Goal: Task Accomplishment & Management: Use online tool/utility

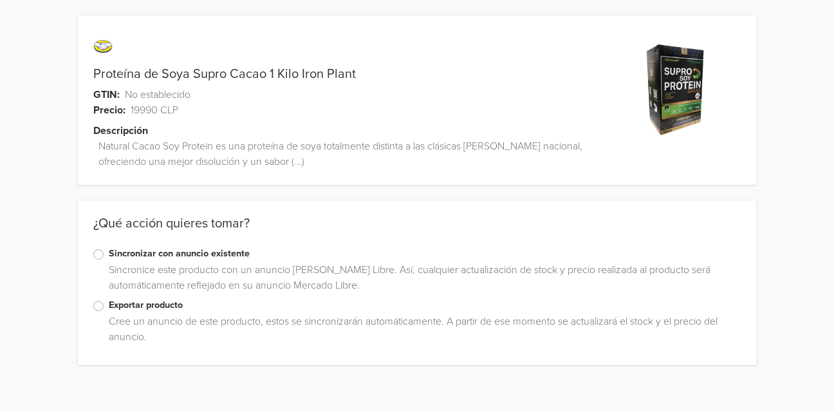
click at [109, 256] on label "Sincronizar con anuncio existente" at bounding box center [425, 254] width 633 height 14
click at [0, 0] on input "Sincronizar con anuncio existente" at bounding box center [0, 0] width 0 height 0
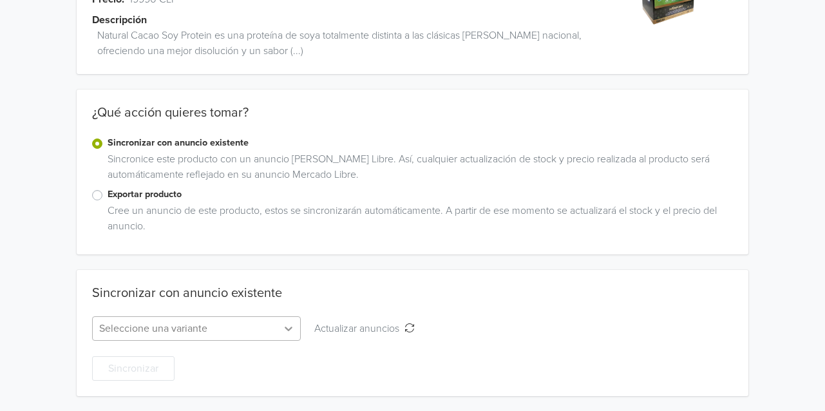
scroll to position [239, 0]
click at [286, 329] on div "Seleccione una variante" at bounding box center [196, 327] width 209 height 24
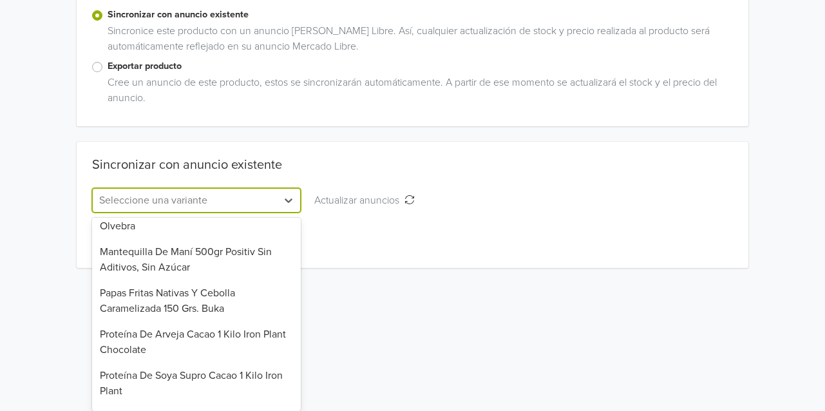
scroll to position [126, 0]
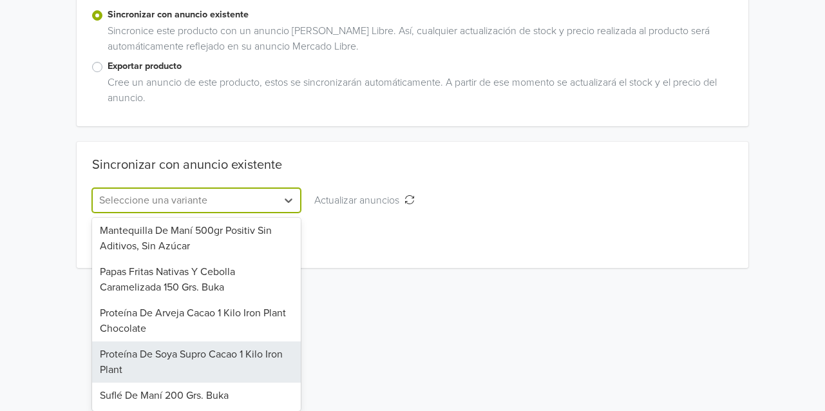
click at [213, 359] on div "Proteína De Soya Supro Cacao 1 Kilo Iron Plant" at bounding box center [196, 361] width 209 height 41
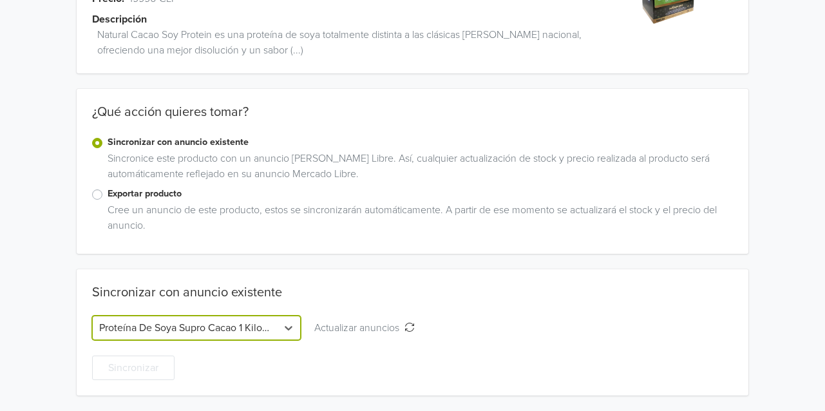
scroll to position [111, 0]
click at [126, 362] on button "Sincronizar" at bounding box center [133, 368] width 82 height 24
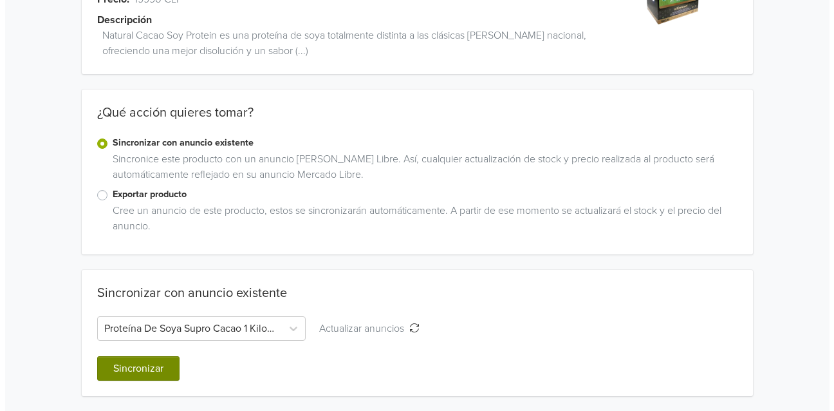
scroll to position [0, 0]
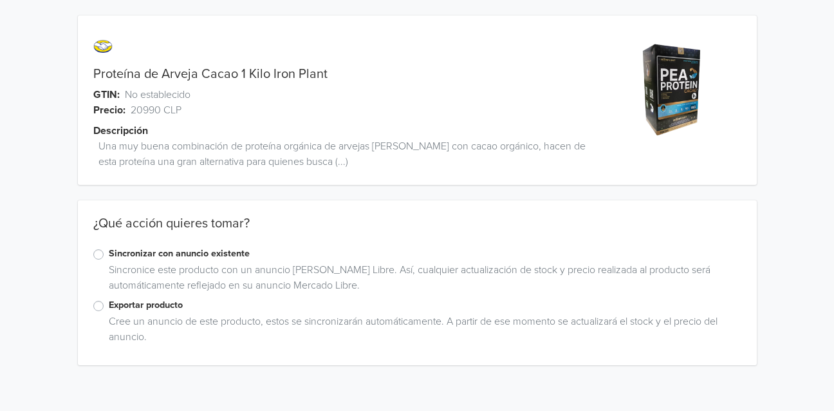
click at [109, 254] on label "Sincronizar con anuncio existente" at bounding box center [425, 254] width 633 height 14
click at [0, 0] on input "Sincronizar con anuncio existente" at bounding box center [0, 0] width 0 height 0
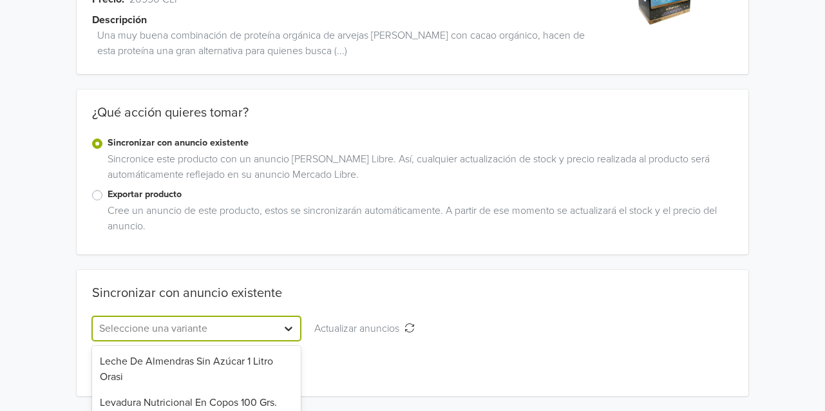
scroll to position [239, 0]
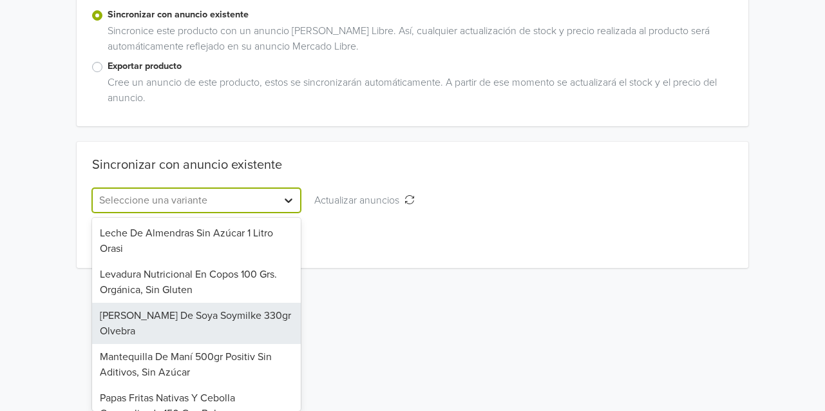
click at [289, 212] on div "7 results available. Use Up and Down to choose options, press Enter to select t…" at bounding box center [196, 200] width 209 height 24
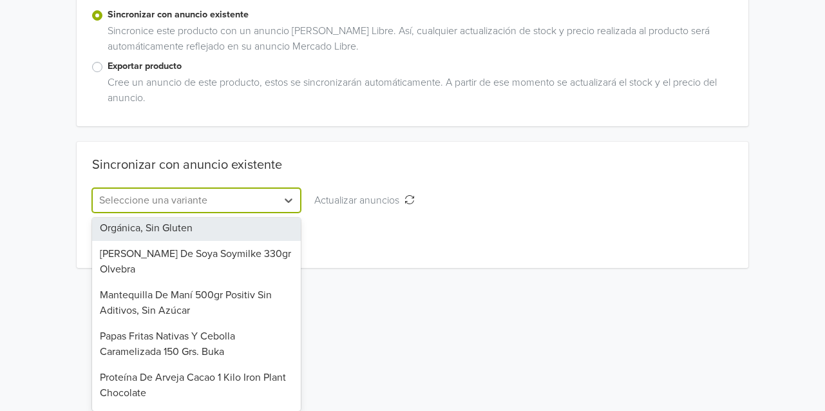
scroll to position [85, 0]
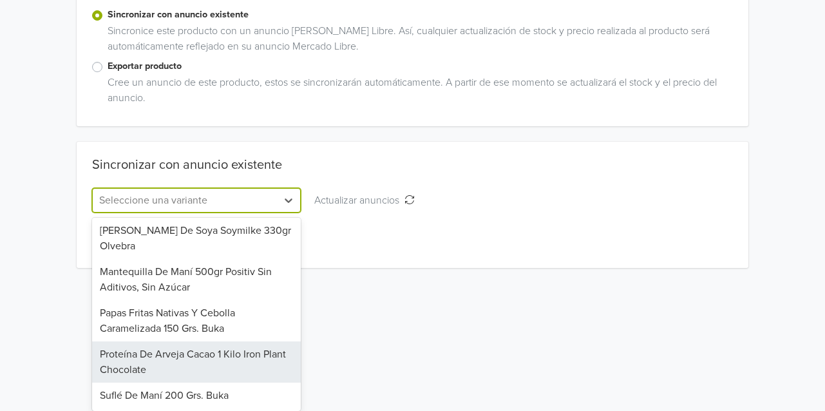
click at [202, 370] on div "Proteína De Arveja Cacao 1 Kilo Iron Plant Chocolate" at bounding box center [196, 361] width 209 height 41
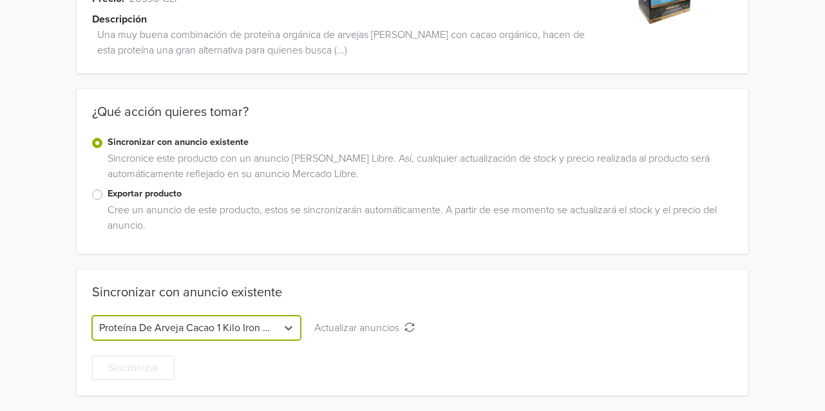
scroll to position [111, 0]
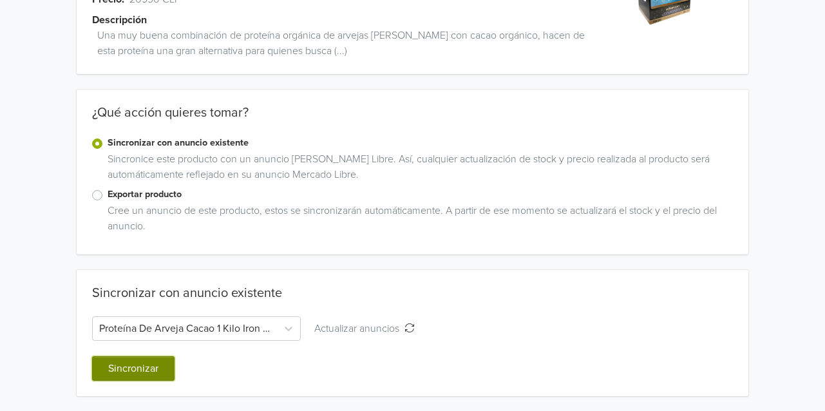
click at [129, 369] on button "Sincronizar" at bounding box center [133, 368] width 82 height 24
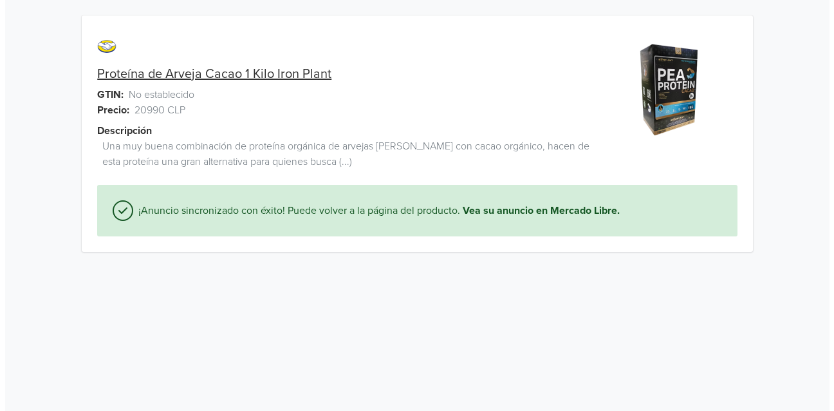
scroll to position [0, 0]
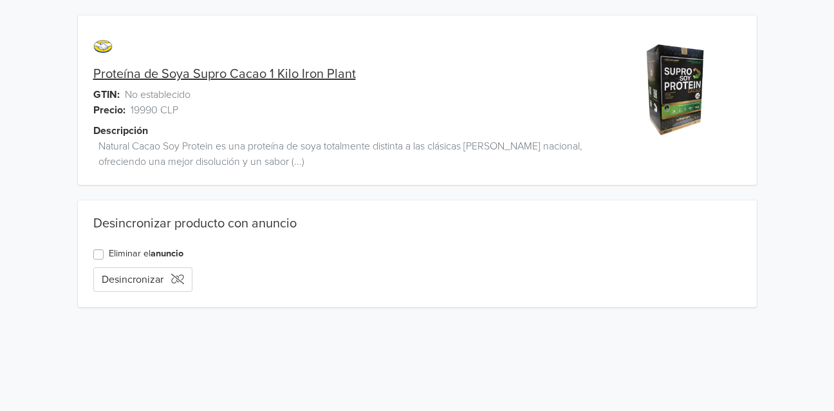
click at [109, 256] on label "Eliminar el anuncio" at bounding box center [146, 254] width 75 height 14
click at [0, 0] on input "Eliminar el anuncio" at bounding box center [0, 0] width 0 height 0
click at [133, 279] on button "Eliminar anuncio" at bounding box center [147, 279] width 108 height 24
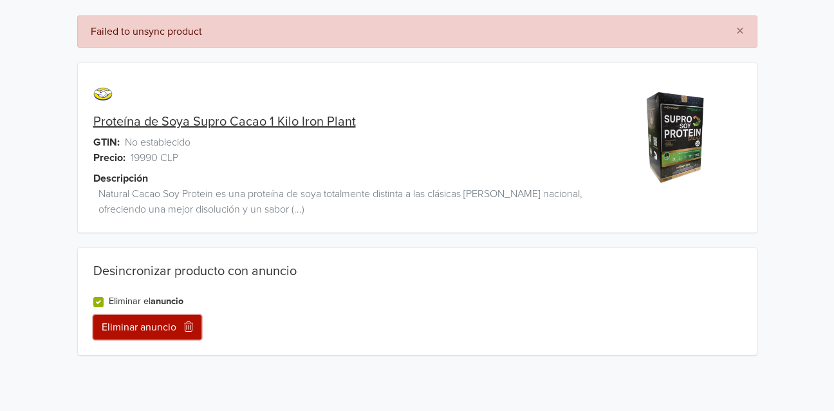
click at [189, 328] on icon "button" at bounding box center [188, 326] width 9 height 10
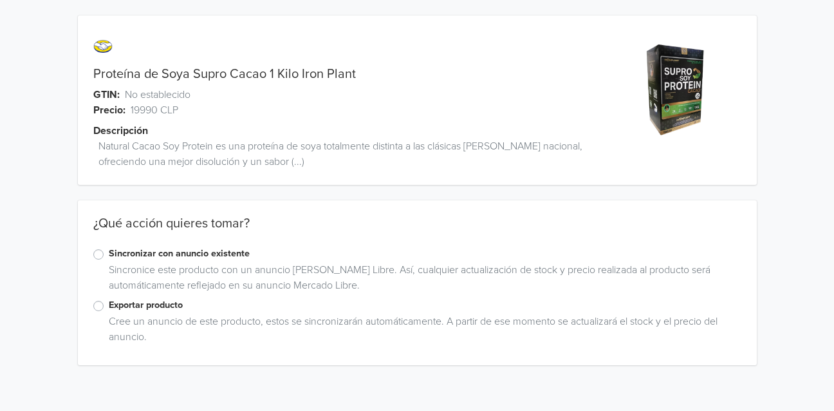
click at [109, 304] on label "Exportar producto" at bounding box center [425, 305] width 633 height 14
click at [0, 0] on input "Exportar producto" at bounding box center [0, 0] width 0 height 0
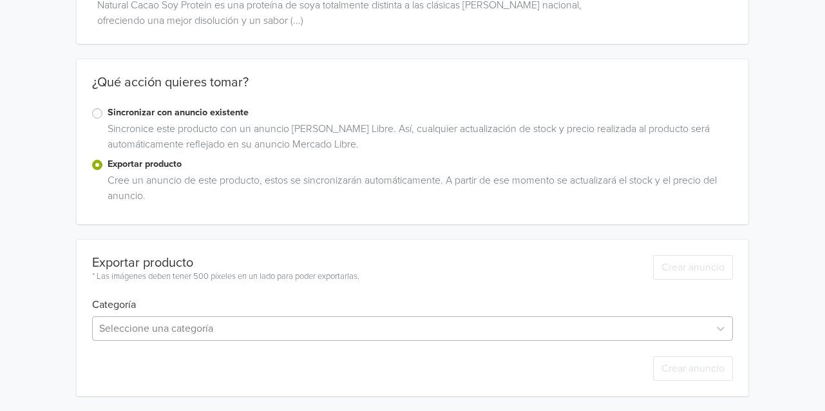
scroll to position [268, 0]
click at [542, 330] on div "Seleccione una categoría" at bounding box center [412, 327] width 640 height 24
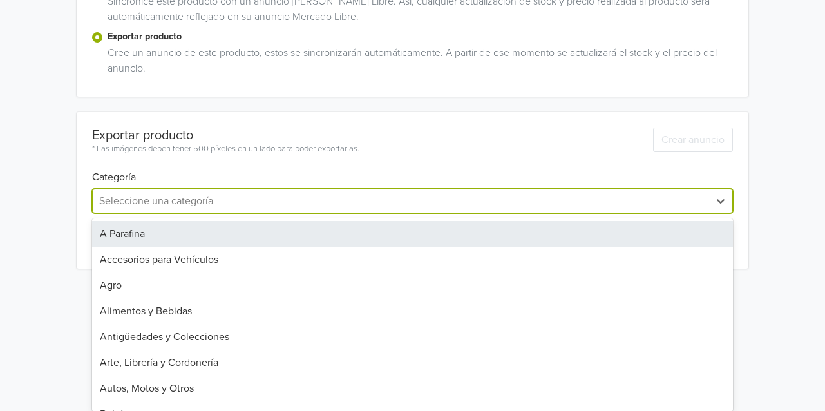
scroll to position [141, 0]
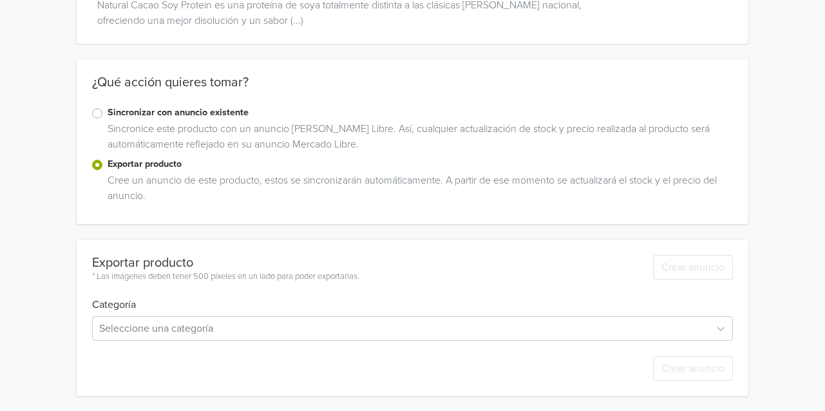
click at [660, 161] on div "Proteína de Soya Supro Cacao 1 Kilo Iron Plant GTIN: No establecido Precio: 199…" at bounding box center [412, 135] width 805 height 552
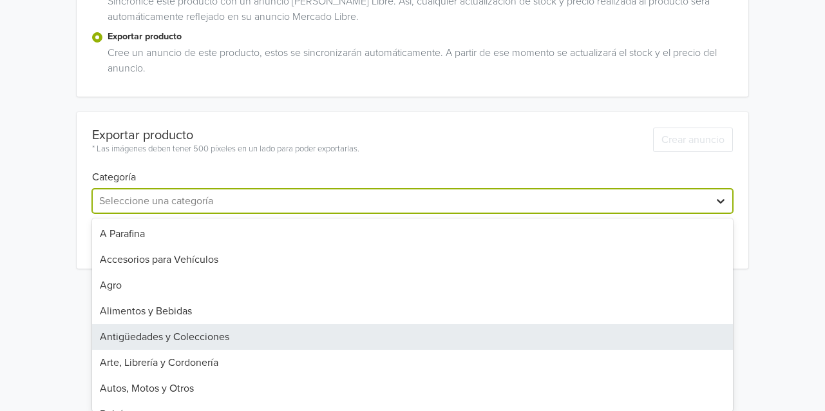
click at [713, 213] on div "45 results available. Use Up and Down to choose options, press Enter to select …" at bounding box center [412, 201] width 640 height 24
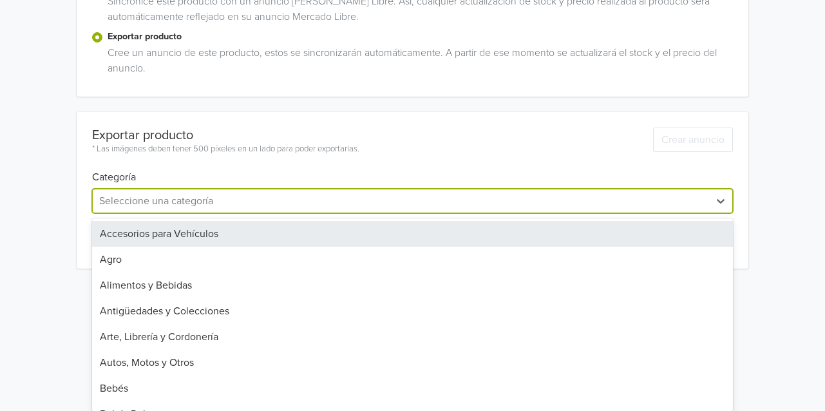
scroll to position [15, 0]
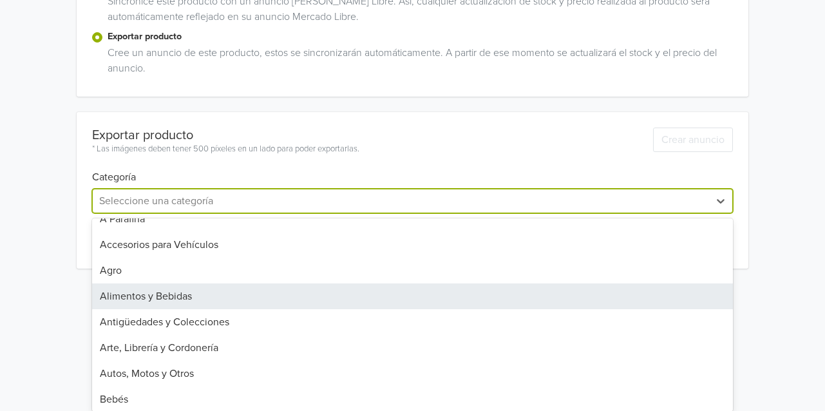
click at [402, 285] on div "Alimentos y Bebidas" at bounding box center [412, 296] width 640 height 26
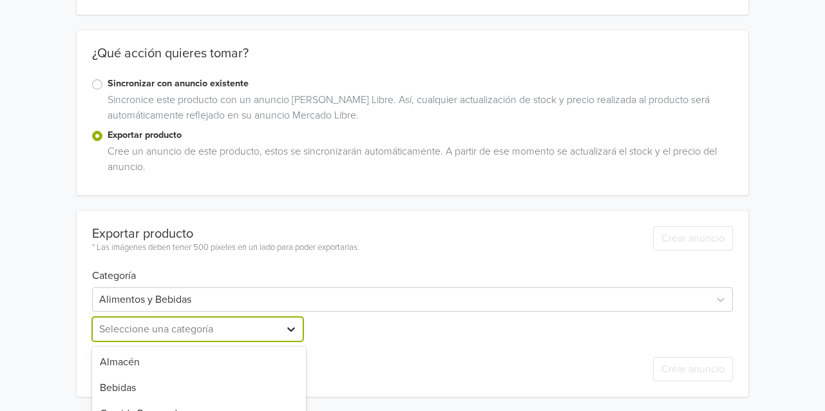
scroll to position [290, 0]
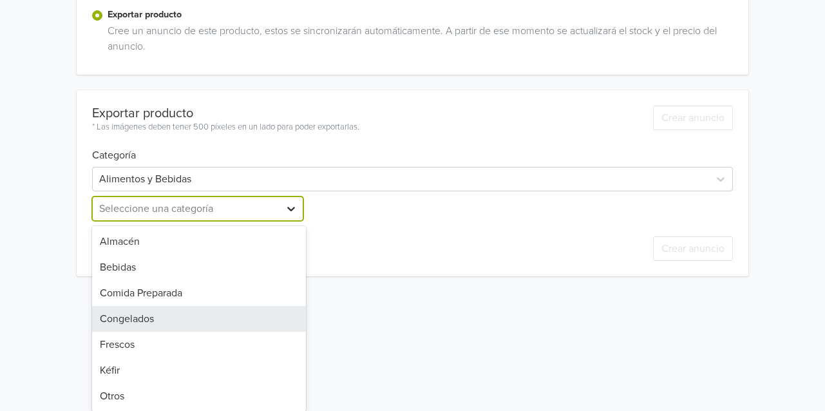
click at [290, 221] on div "7 results available. Use Up and Down to choose options, press Enter to select t…" at bounding box center [199, 208] width 214 height 24
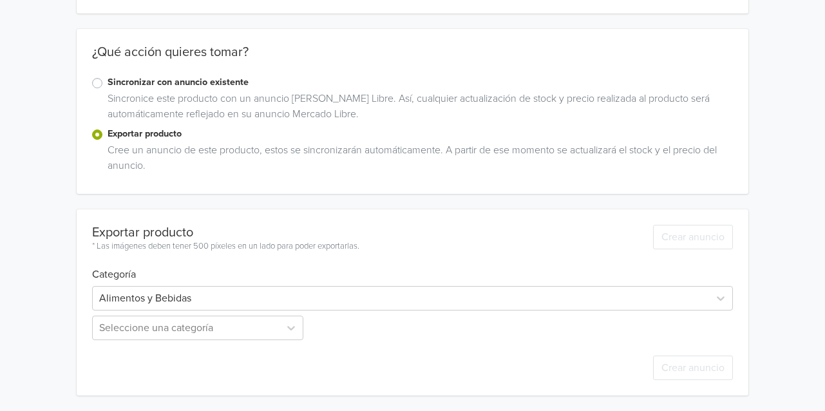
scroll to position [170, 0]
click at [443, 286] on div "Proteína de Soya Supro Cacao 1 Kilo Iron Plant GTIN: No establecido Precio: 199…" at bounding box center [412, 121] width 805 height 582
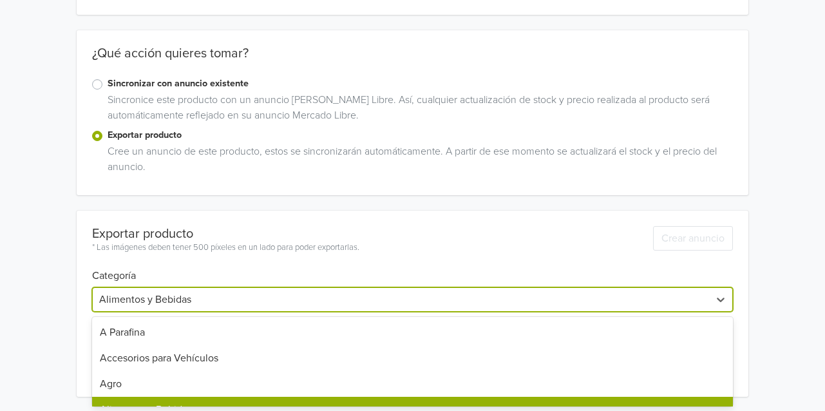
click at [521, 297] on div at bounding box center [400, 299] width 603 height 18
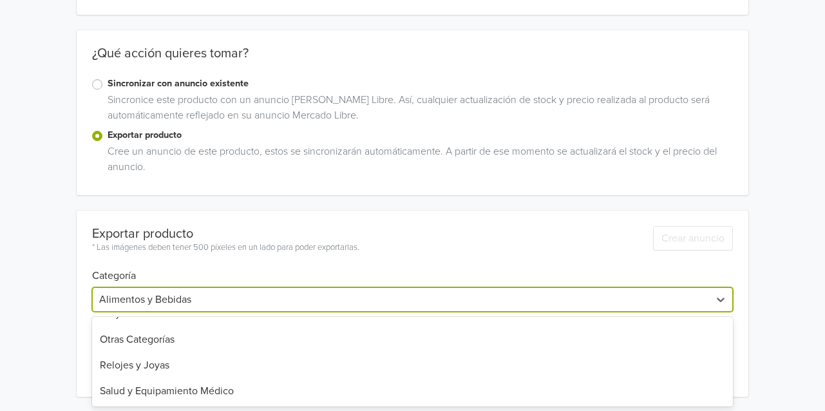
scroll to position [976, 0]
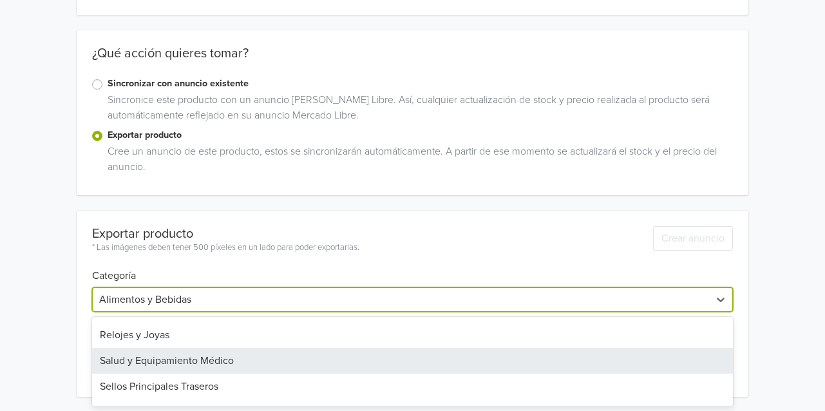
click at [398, 368] on div "Salud y Equipamiento Médico" at bounding box center [412, 361] width 640 height 26
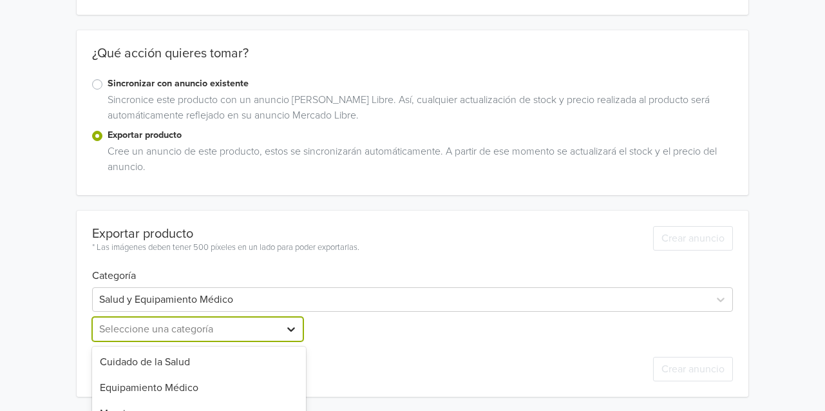
scroll to position [298, 0]
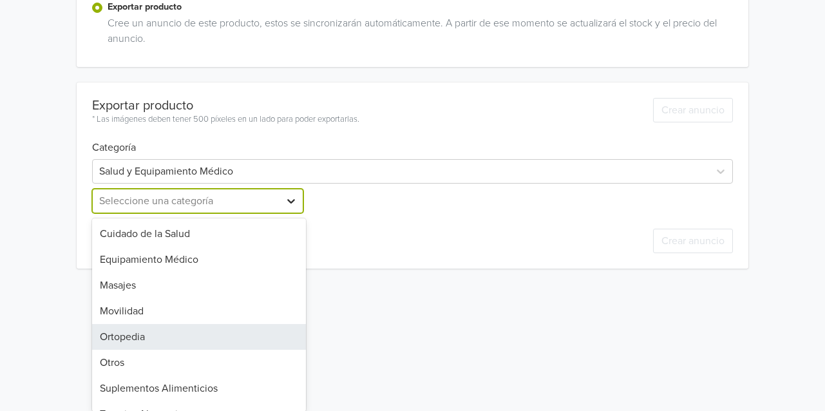
click at [294, 213] on div "8 results available. Use Up and Down to choose options, press Enter to select t…" at bounding box center [199, 201] width 214 height 24
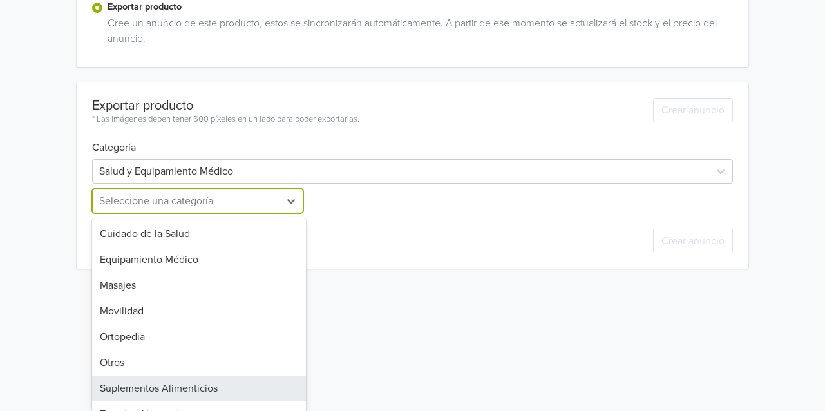
click at [247, 388] on div "Suplementos Alimenticios" at bounding box center [199, 388] width 214 height 26
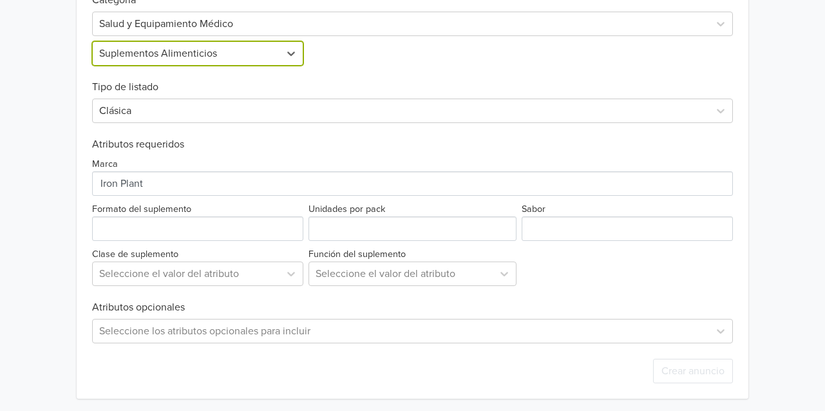
scroll to position [448, 0]
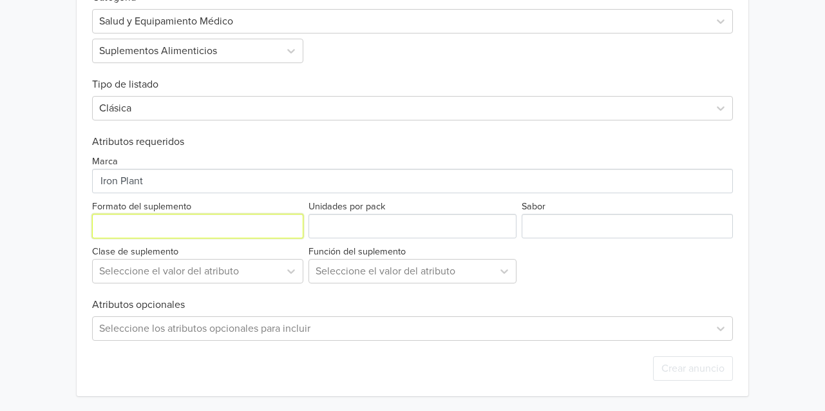
click at [236, 228] on input "Formato del suplemento" at bounding box center [197, 226] width 211 height 24
type input "polvo"
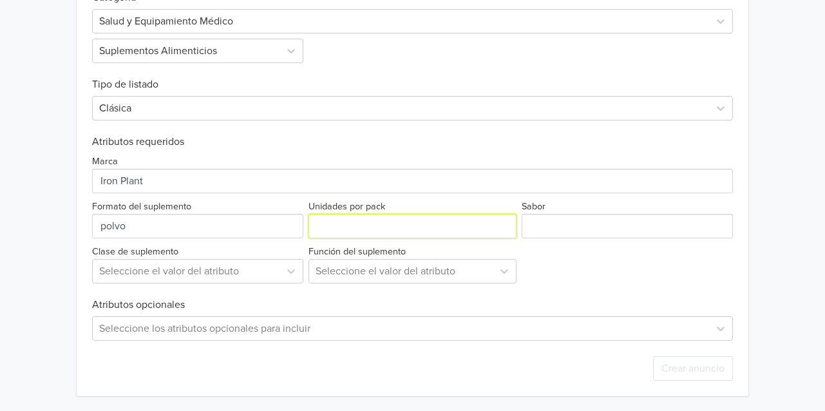
click at [378, 220] on input "Unidades por pack" at bounding box center [412, 226] width 209 height 24
type input "1"
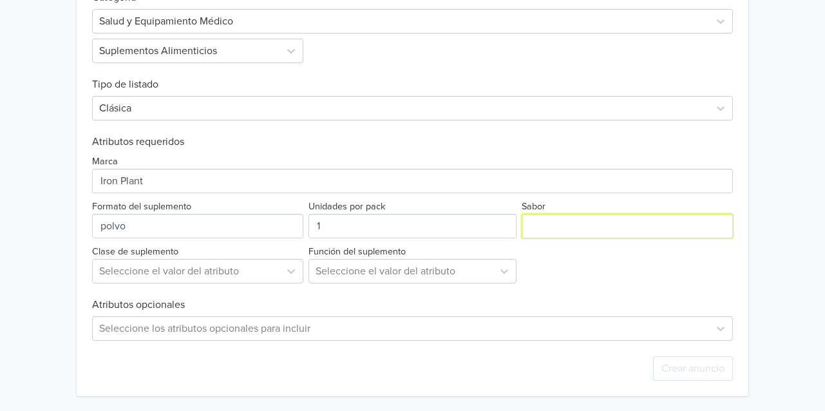
click at [557, 229] on input "Sabor" at bounding box center [626, 226] width 211 height 24
type input "Chocolate"
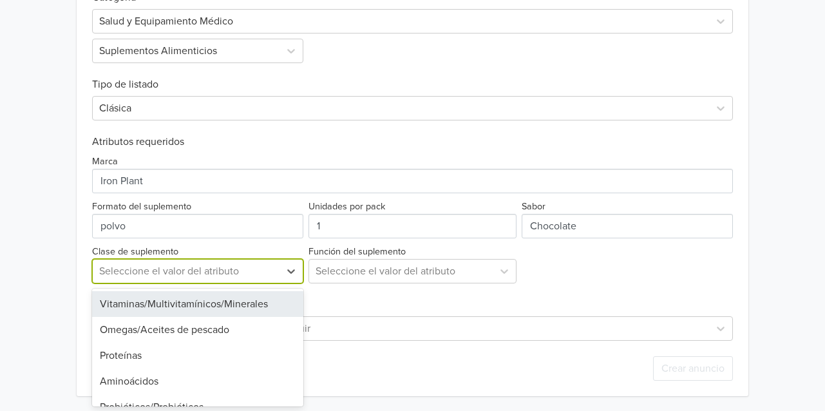
click at [273, 269] on div "Seleccione el valor del atributo" at bounding box center [186, 270] width 187 height 23
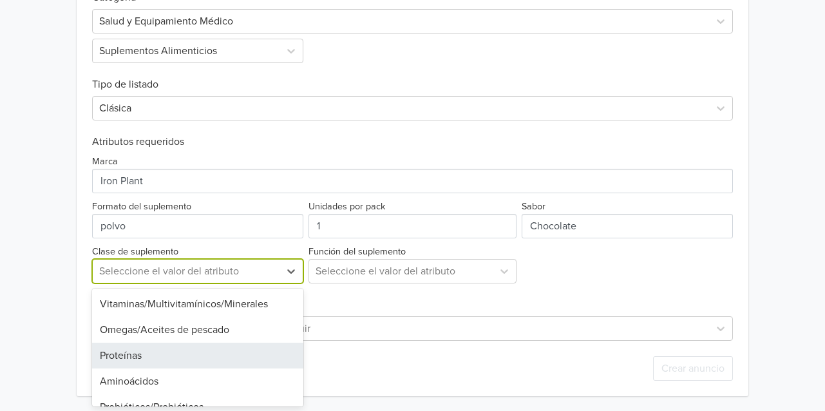
click at [228, 355] on div "Proteínas" at bounding box center [197, 355] width 211 height 26
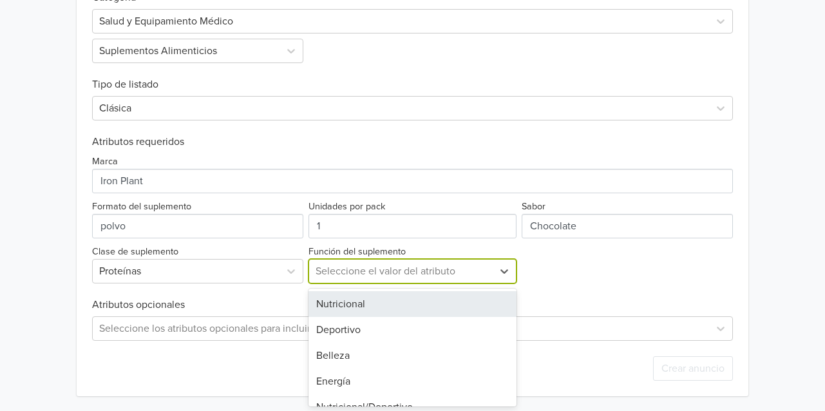
click at [455, 275] on div at bounding box center [400, 271] width 171 height 18
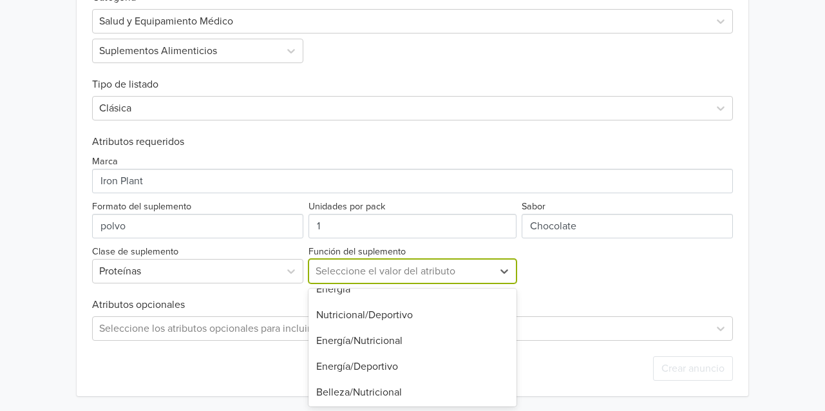
scroll to position [93, 0]
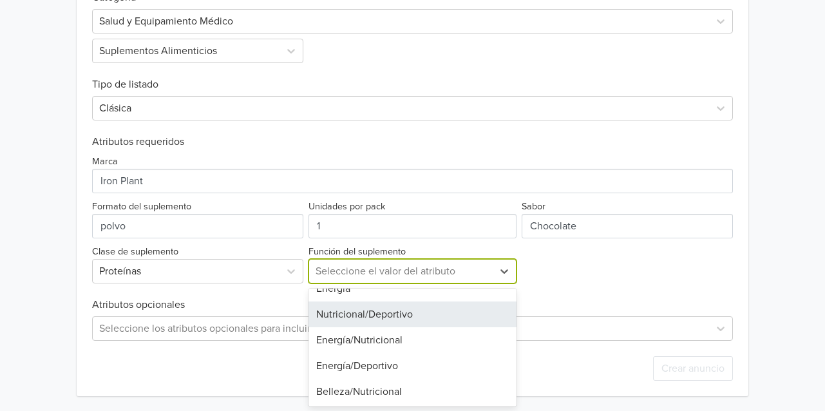
click at [433, 313] on div "Nutricional/Deportivo" at bounding box center [412, 314] width 209 height 26
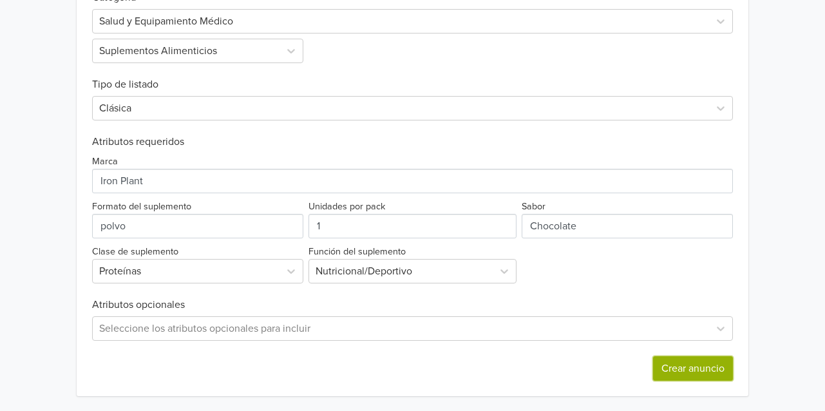
click at [680, 371] on button "Crear anuncio" at bounding box center [693, 368] width 80 height 24
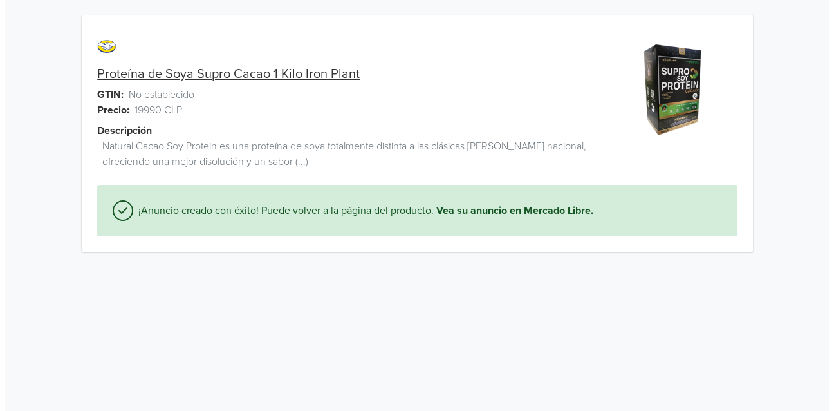
scroll to position [0, 0]
